Goal: Find specific page/section

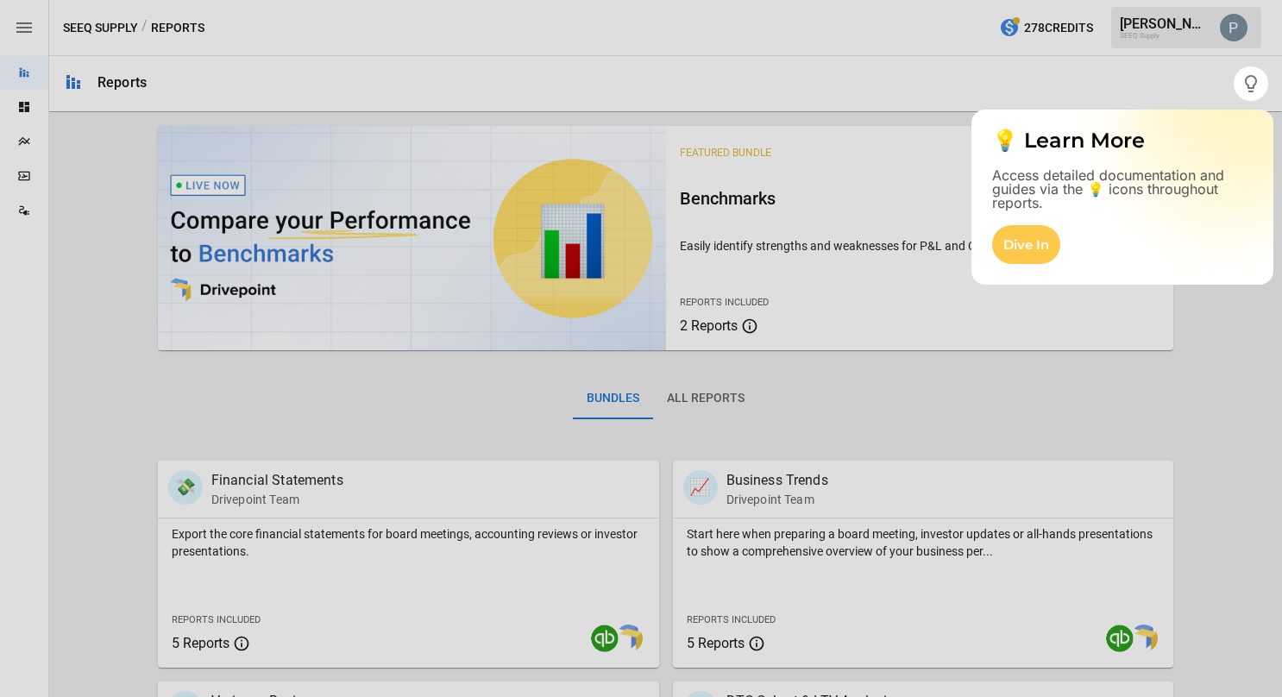
click at [868, 24] on div at bounding box center [641, 33] width 1282 height 66
click at [1141, 326] on div at bounding box center [641, 399] width 1282 height 596
click at [1253, 77] on icon "button" at bounding box center [1251, 83] width 12 height 17
click at [95, 182] on div at bounding box center [641, 399] width 1282 height 596
click at [1027, 246] on div "Dive In" at bounding box center [1026, 244] width 68 height 39
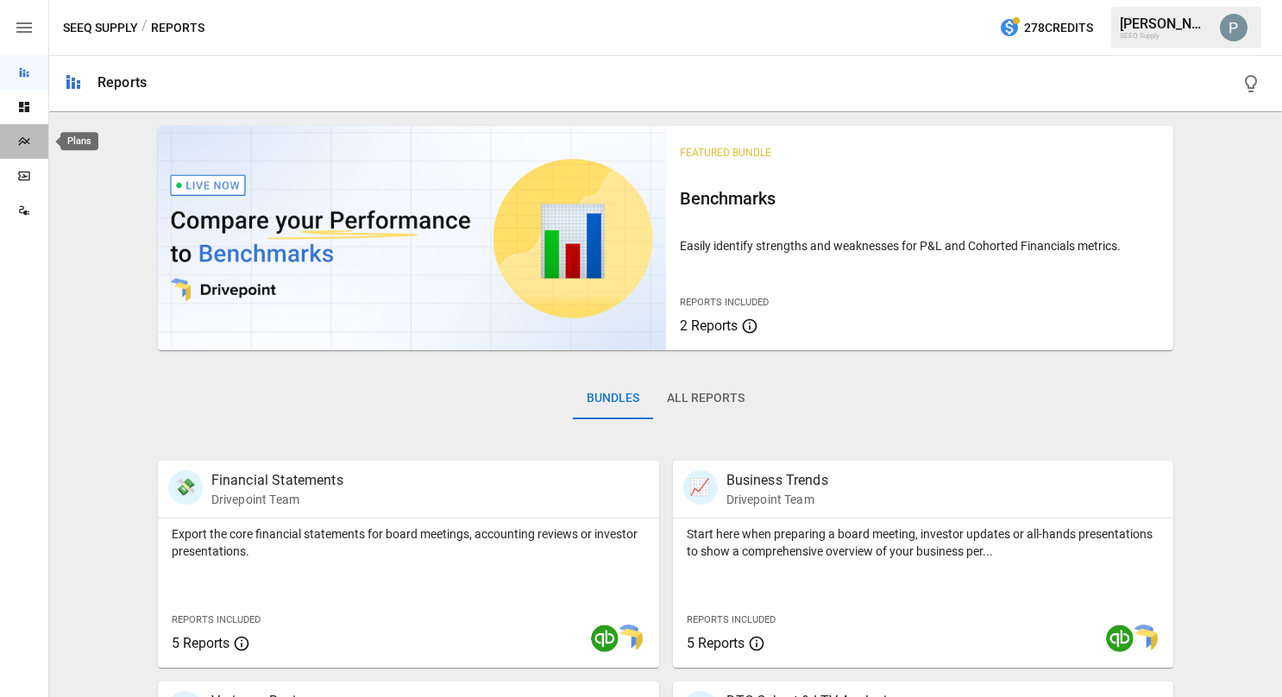
click at [21, 138] on icon "Plans" at bounding box center [23, 141] width 11 height 9
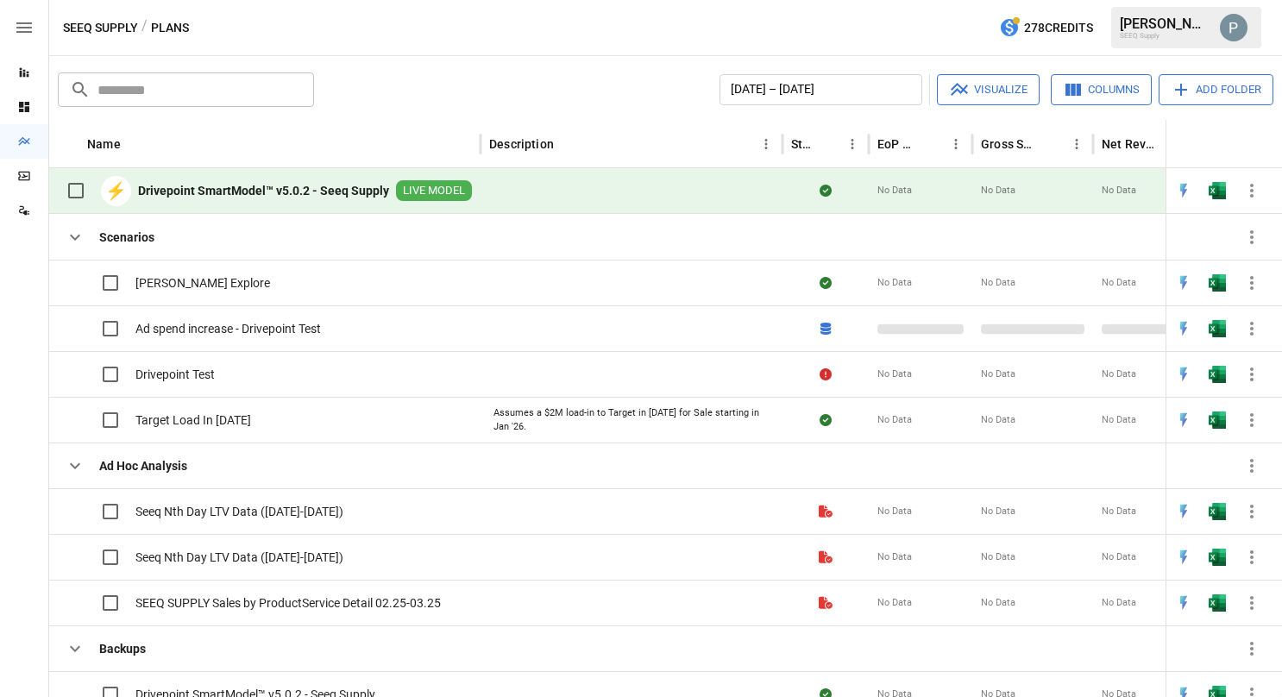
click at [211, 188] on b "Drivepoint SmartModel™ v5.0.2 - Seeq Supply" at bounding box center [263, 190] width 251 height 17
